Goal: Information Seeking & Learning: Learn about a topic

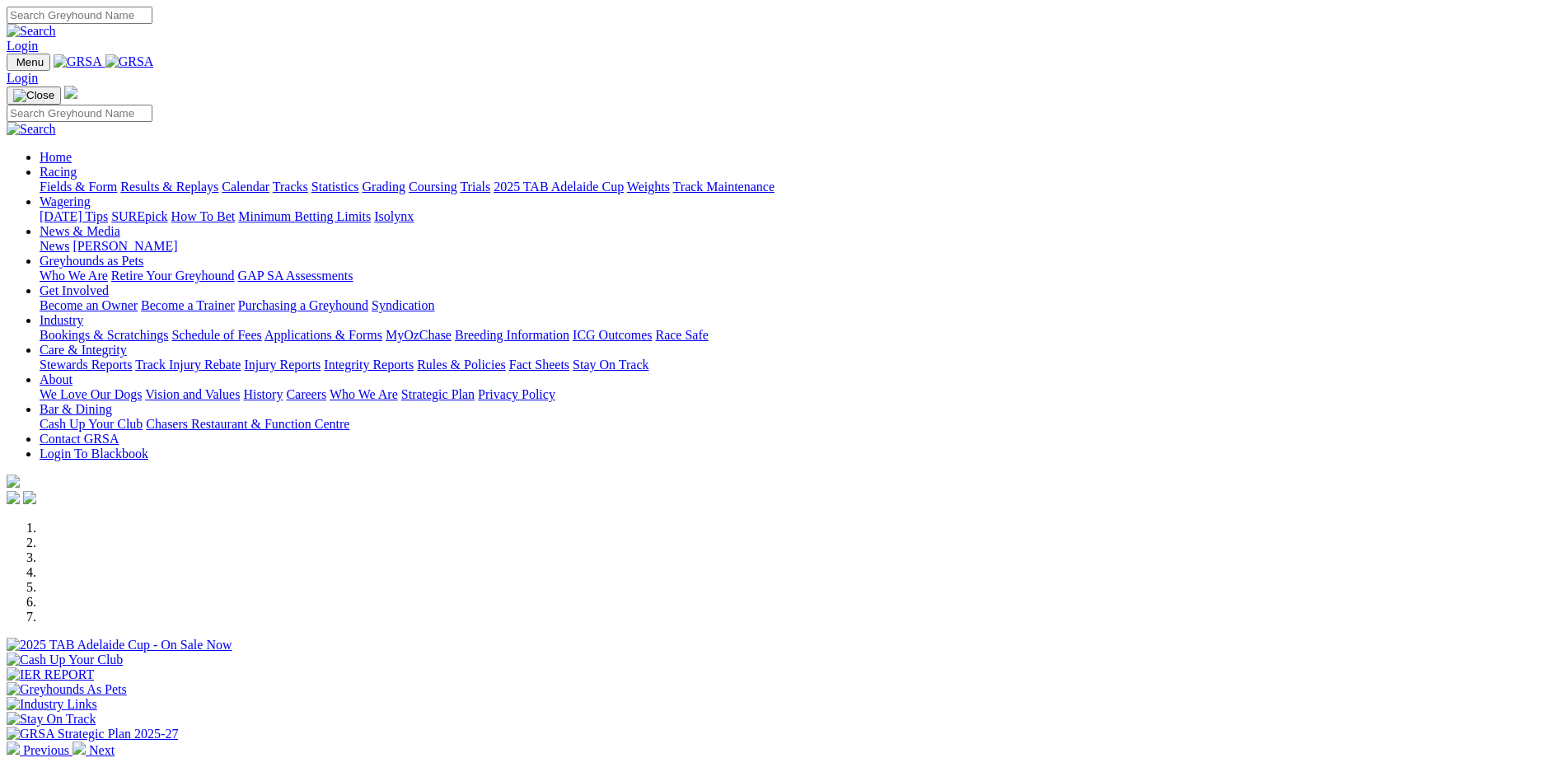
click at [168, 328] on link "Bookings & Scratchings" at bounding box center [103, 334] width 128 height 14
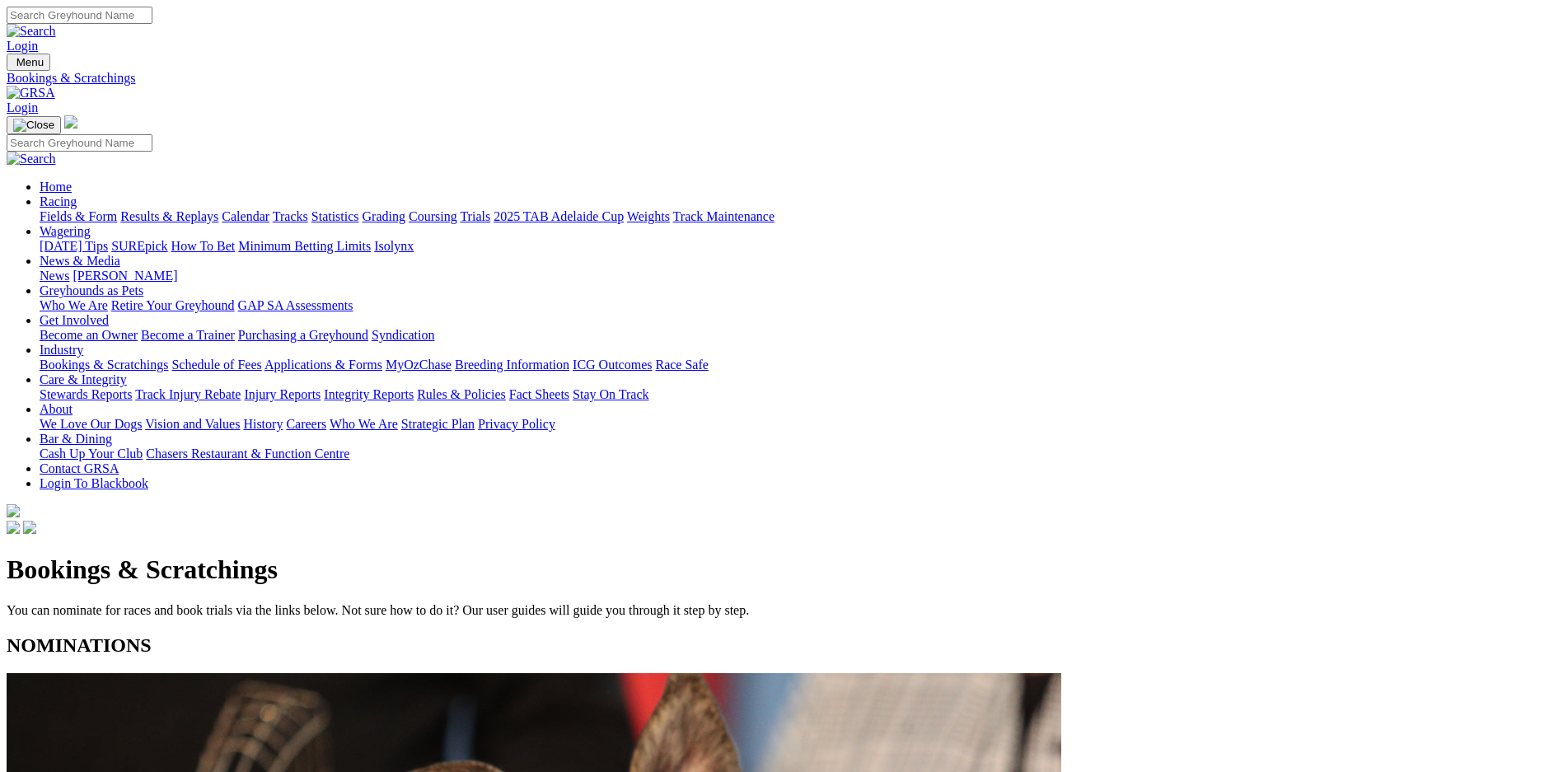
click at [168, 357] on link "Bookings & Scratchings" at bounding box center [103, 364] width 128 height 14
click at [270, 209] on link "Calendar" at bounding box center [246, 216] width 48 height 14
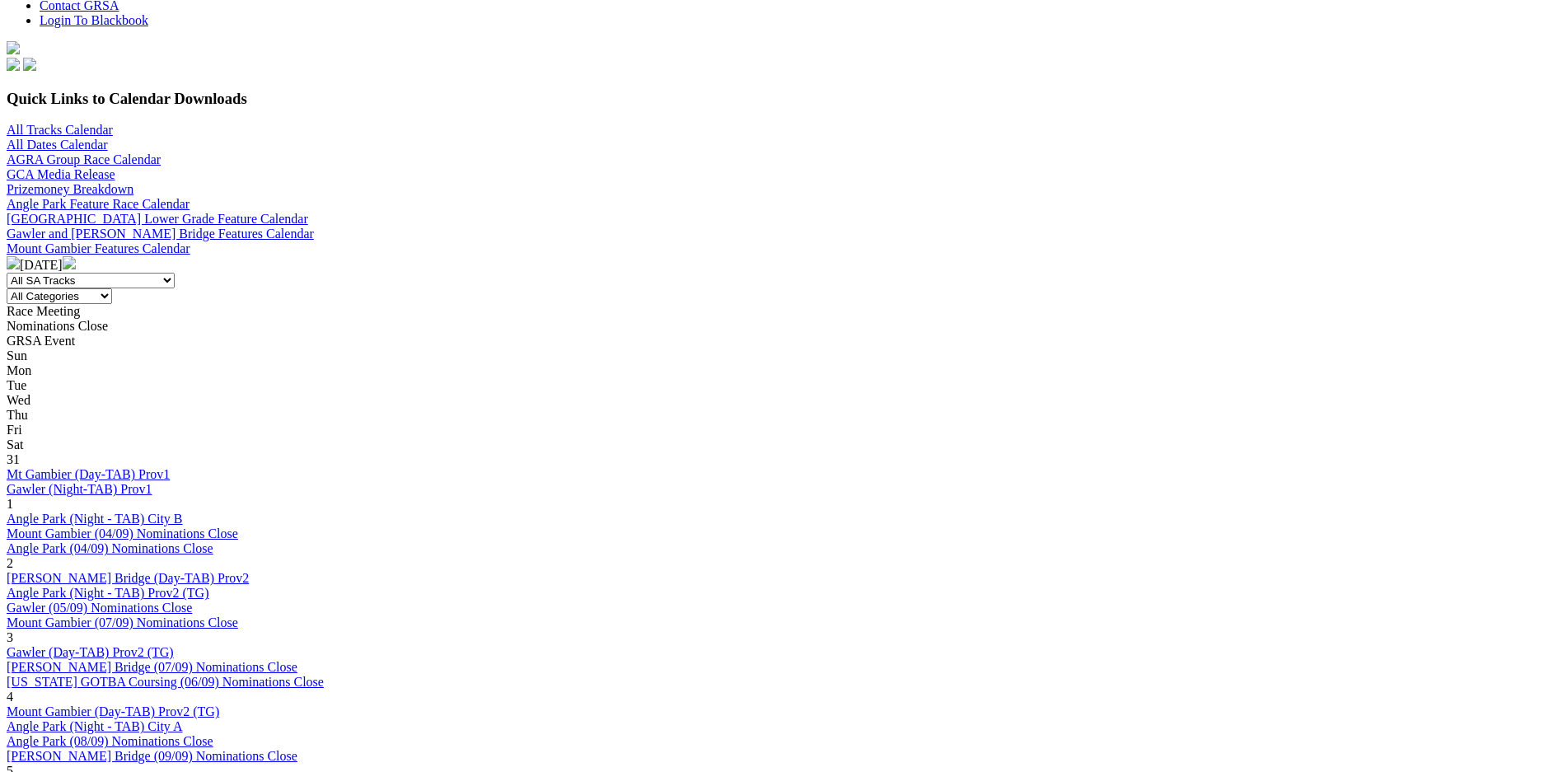
scroll to position [463, 0]
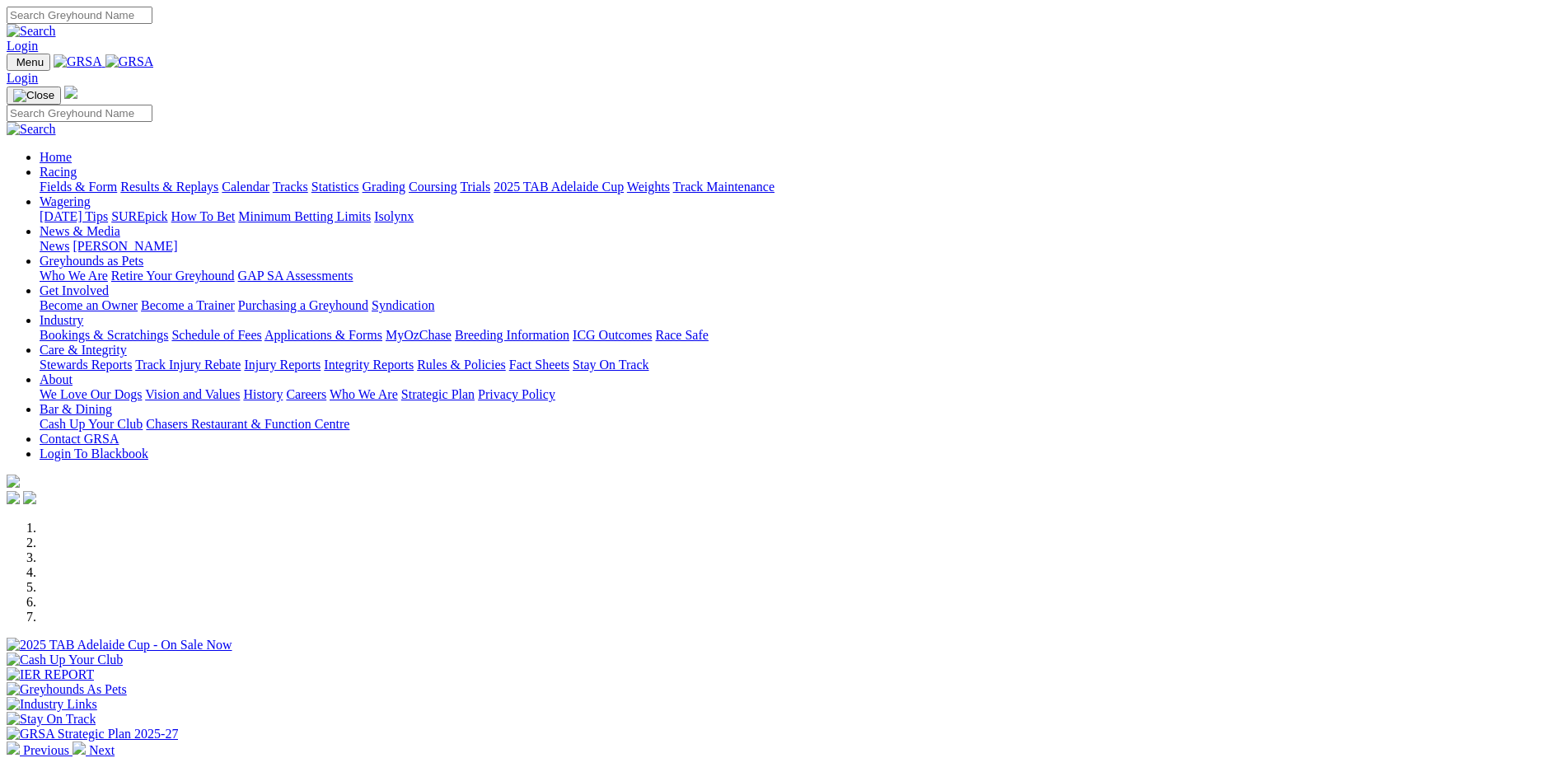
click at [270, 180] on link "Calendar" at bounding box center [246, 186] width 48 height 14
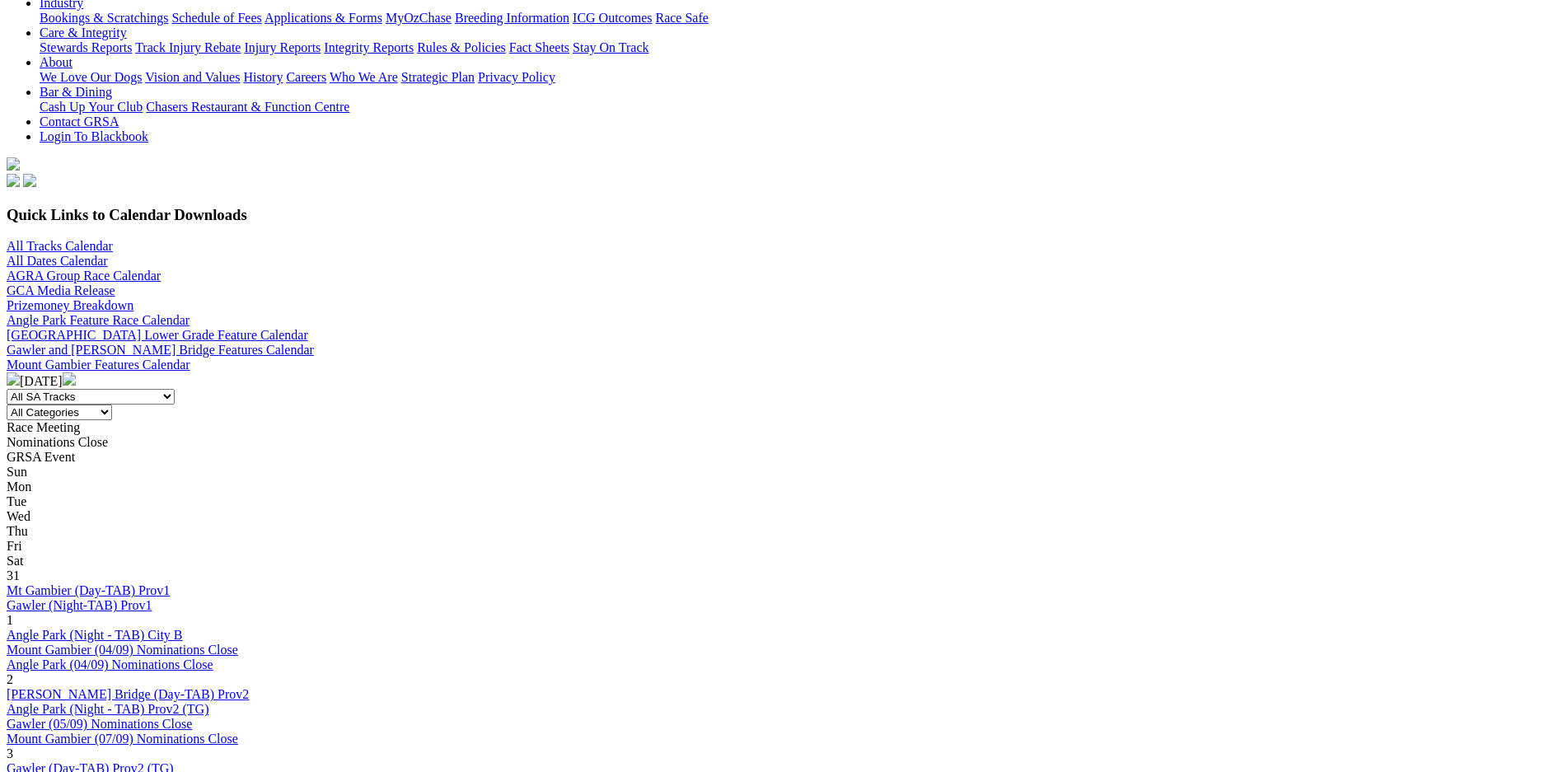
scroll to position [347, 0]
